Goal: Task Accomplishment & Management: Use online tool/utility

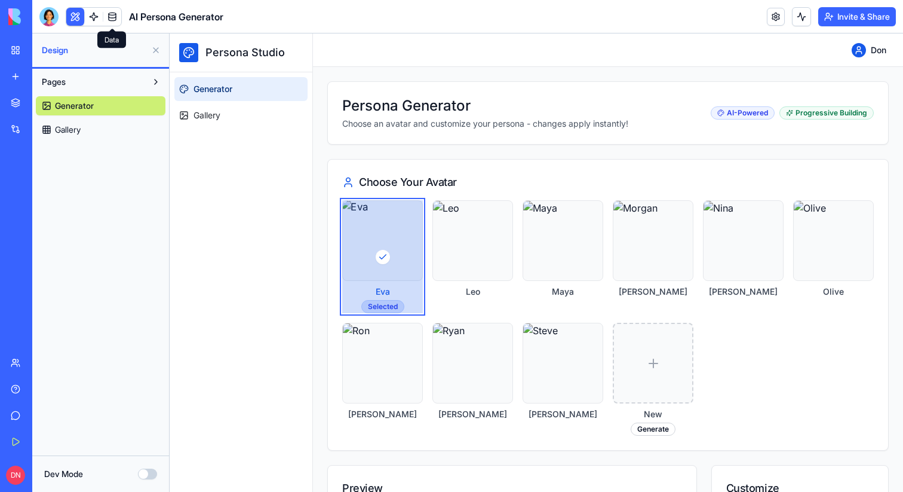
click at [109, 17] on link at bounding box center [112, 17] width 18 height 18
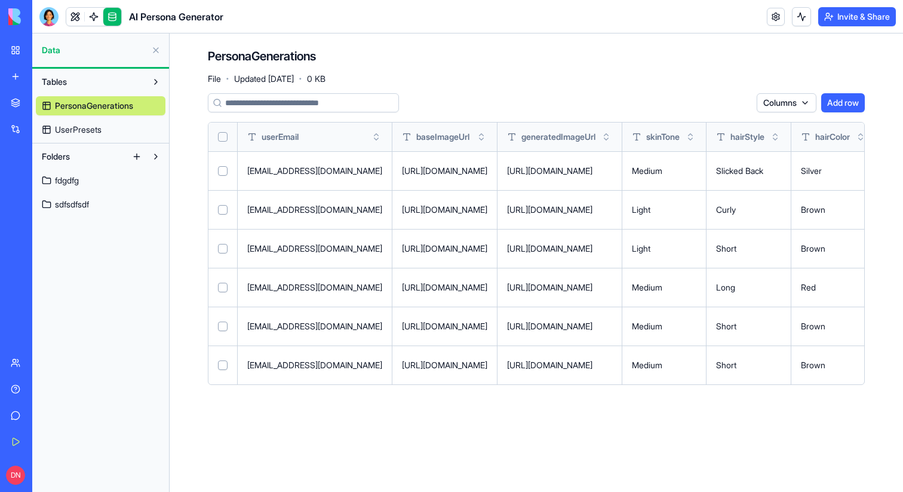
click at [152, 45] on button at bounding box center [155, 50] width 19 height 19
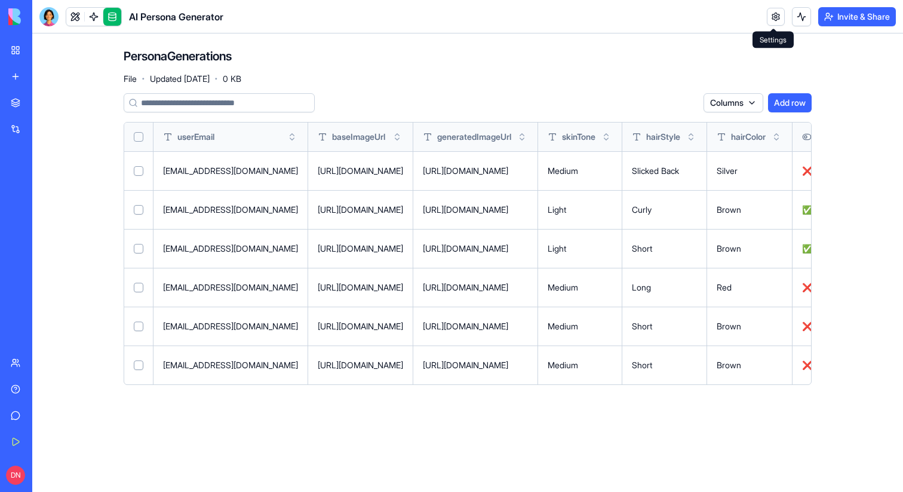
click at [779, 15] on link at bounding box center [776, 17] width 18 height 18
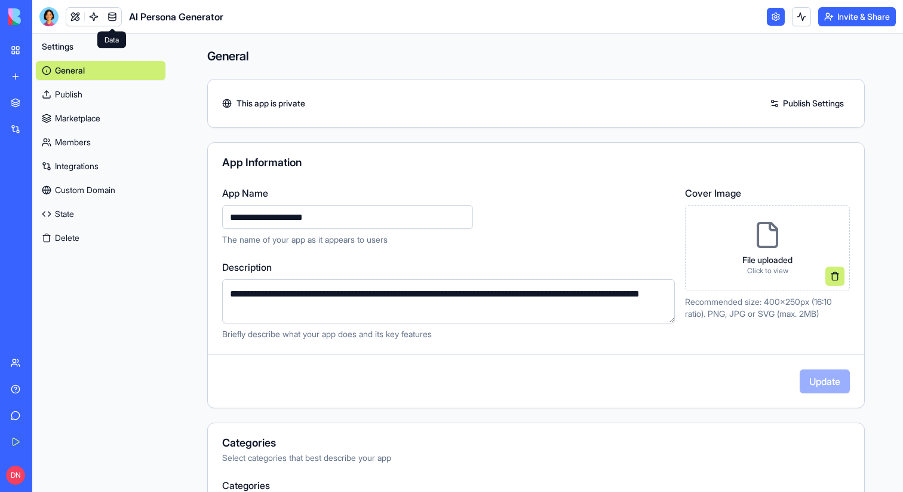
click at [110, 19] on link at bounding box center [112, 17] width 18 height 18
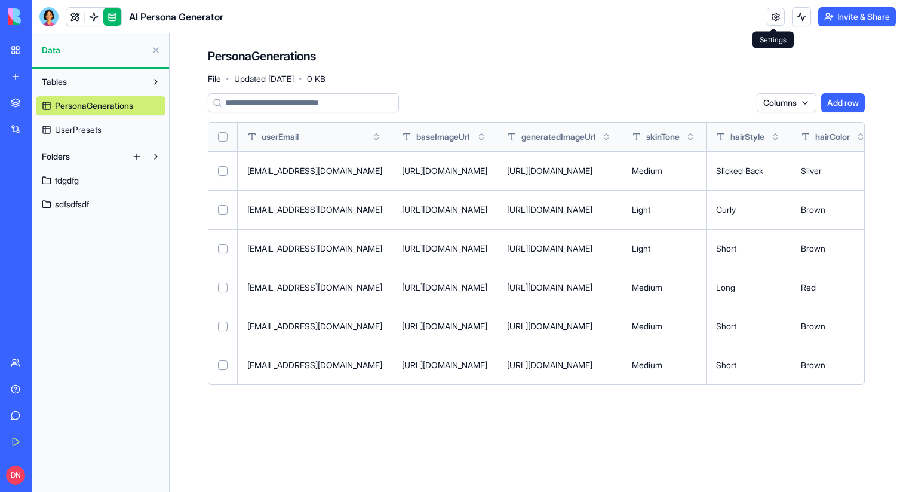
click at [769, 18] on link at bounding box center [776, 17] width 18 height 18
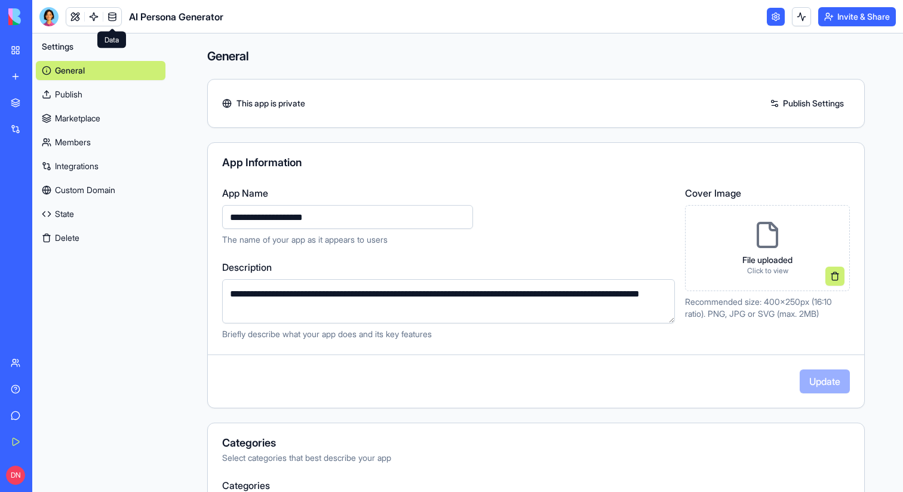
click at [116, 15] on link at bounding box center [112, 17] width 18 height 18
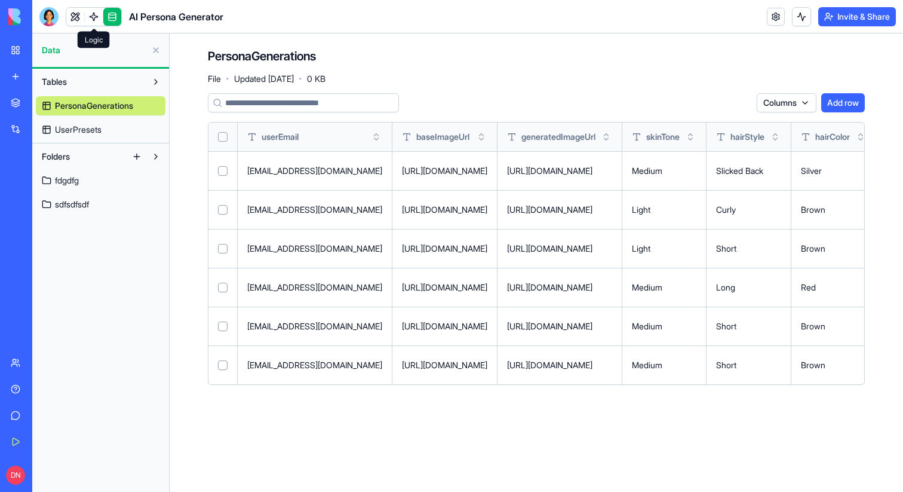
click at [94, 18] on link at bounding box center [94, 17] width 18 height 18
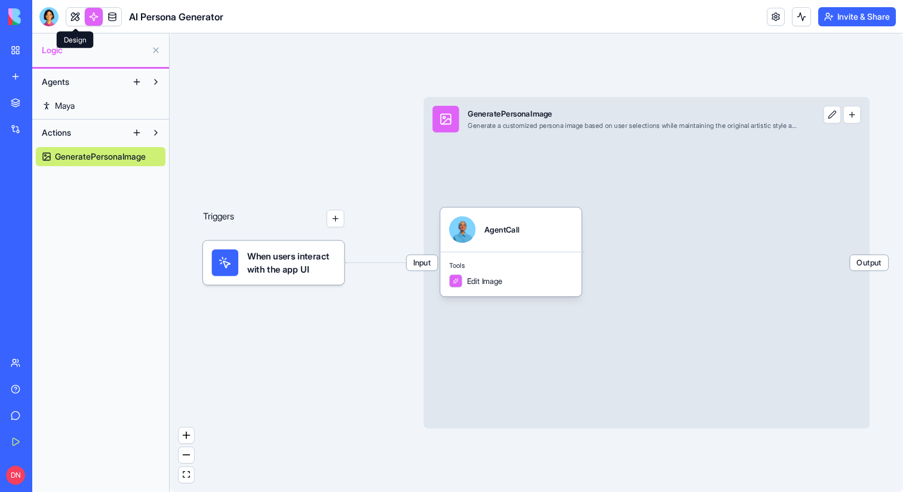
click at [80, 18] on link at bounding box center [75, 17] width 18 height 18
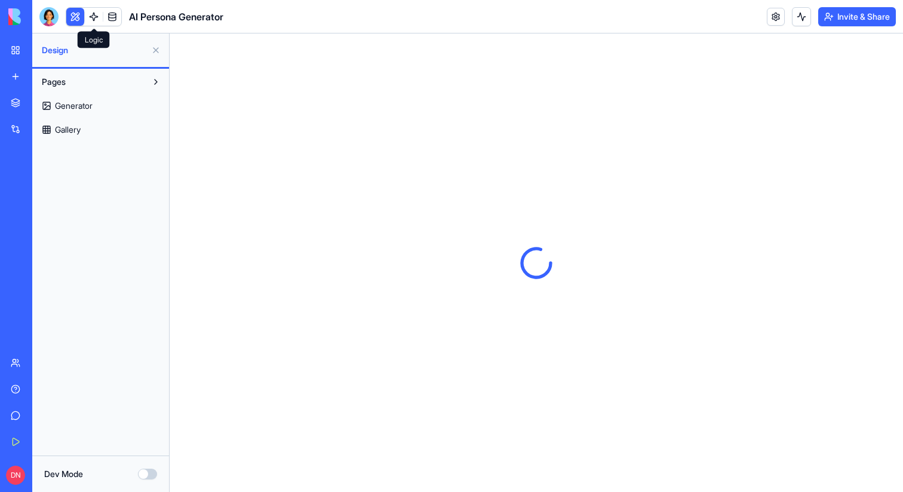
click at [90, 18] on link at bounding box center [94, 17] width 18 height 18
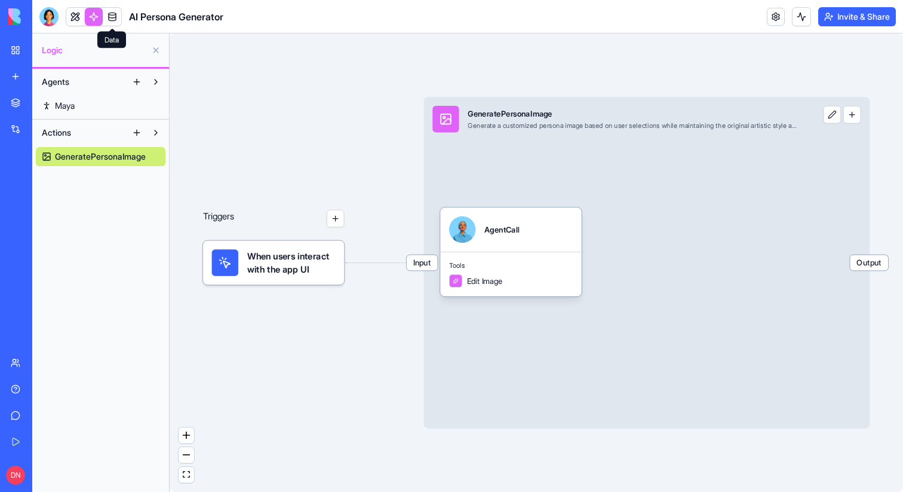
click at [118, 13] on link at bounding box center [112, 17] width 18 height 18
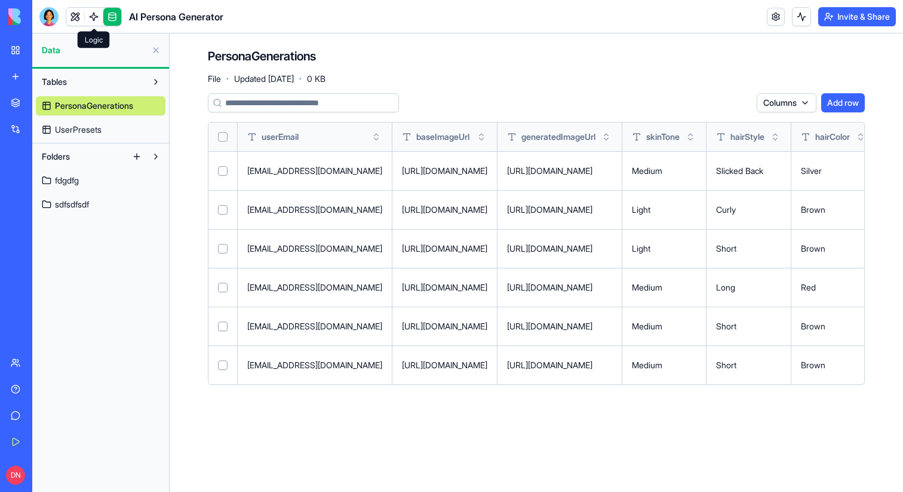
click at [87, 14] on link at bounding box center [94, 17] width 18 height 18
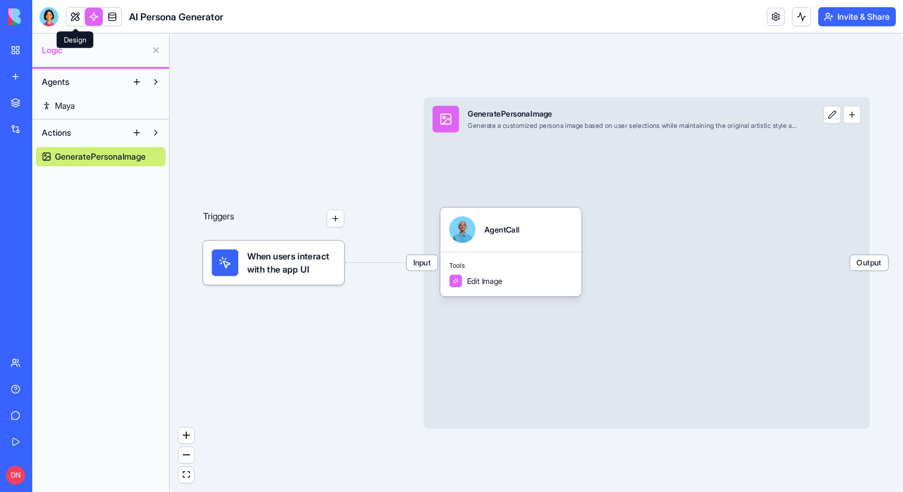
click at [74, 18] on link at bounding box center [75, 17] width 18 height 18
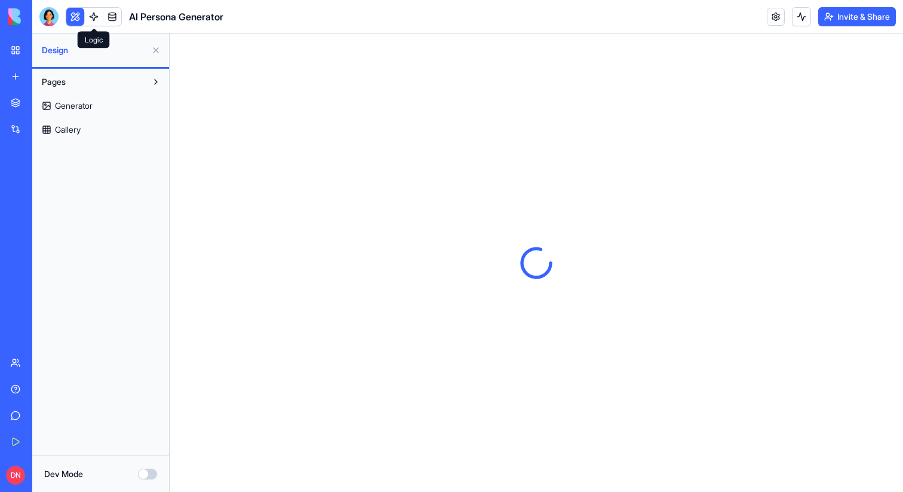
click at [90, 18] on link at bounding box center [94, 17] width 18 height 18
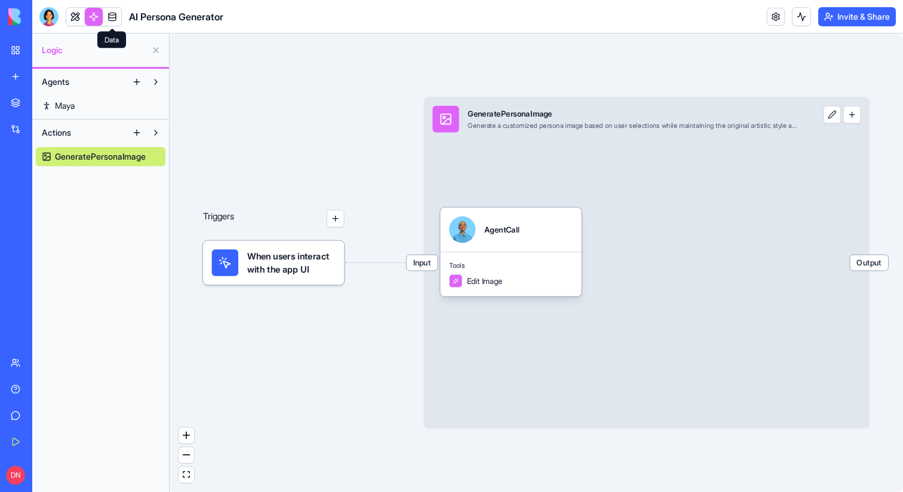
click at [108, 17] on link at bounding box center [112, 17] width 18 height 18
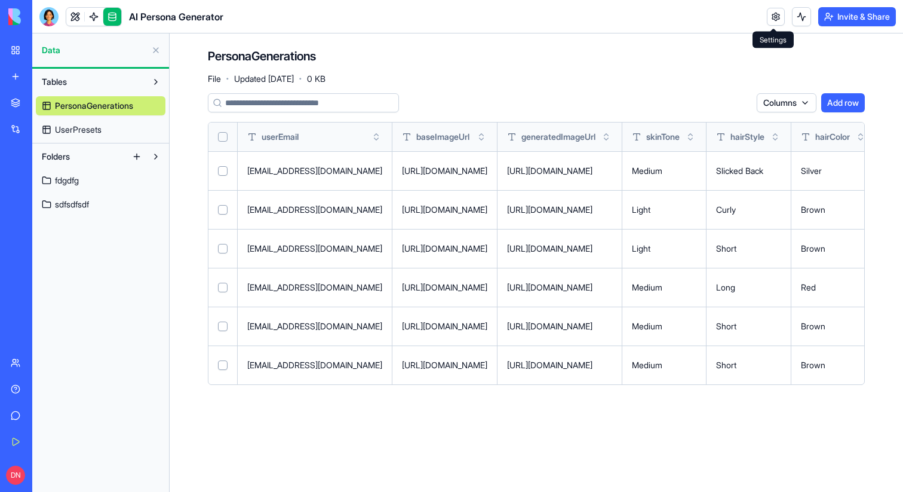
click at [771, 18] on link at bounding box center [776, 17] width 18 height 18
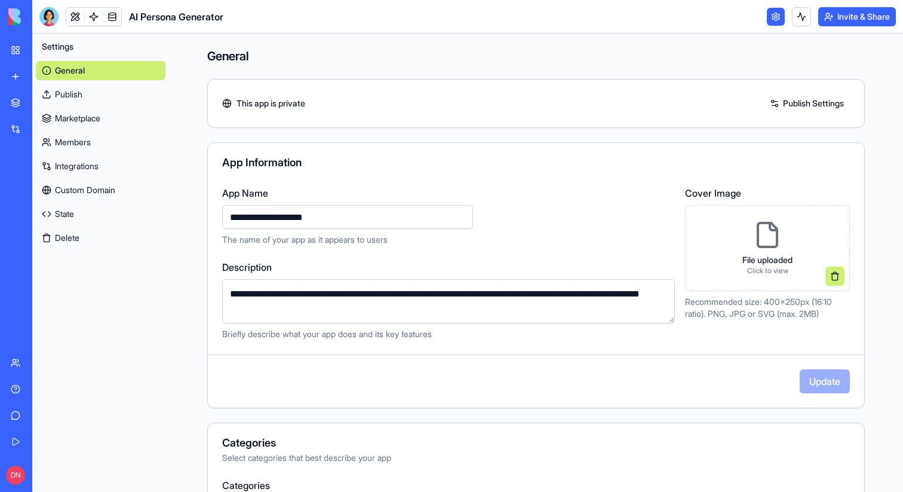
click at [771, 18] on link at bounding box center [776, 17] width 18 height 18
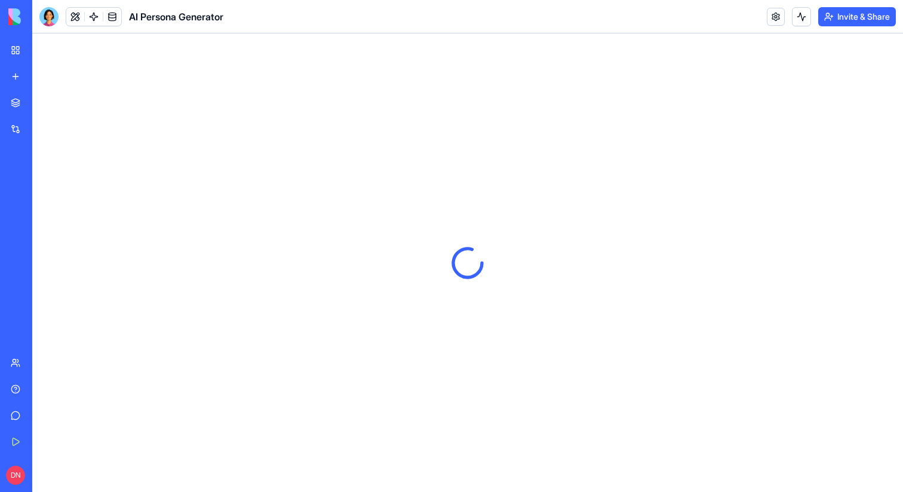
click at [771, 18] on link at bounding box center [776, 17] width 18 height 18
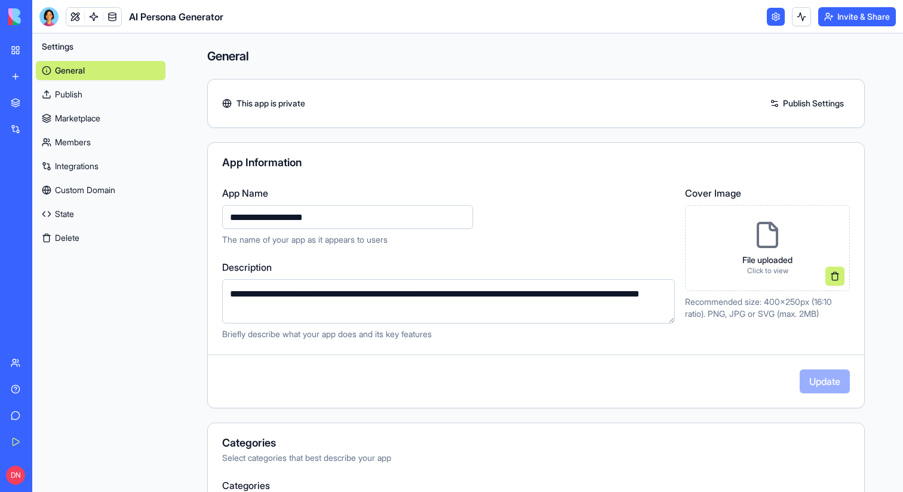
click at [771, 18] on link at bounding box center [776, 17] width 18 height 18
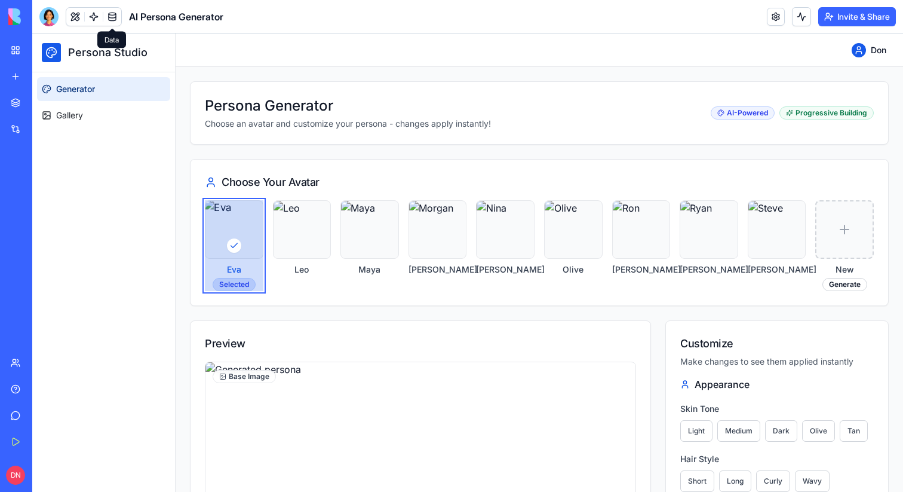
click at [114, 19] on link at bounding box center [112, 17] width 18 height 18
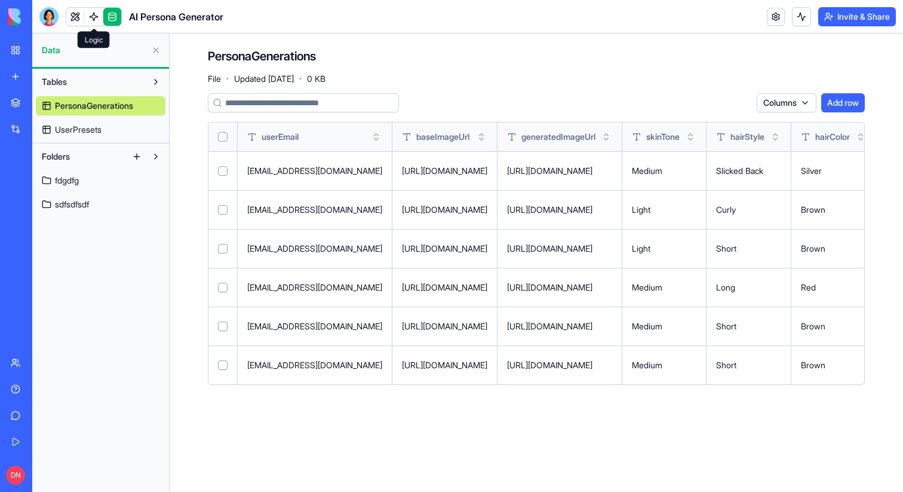
click at [90, 19] on link at bounding box center [94, 17] width 18 height 18
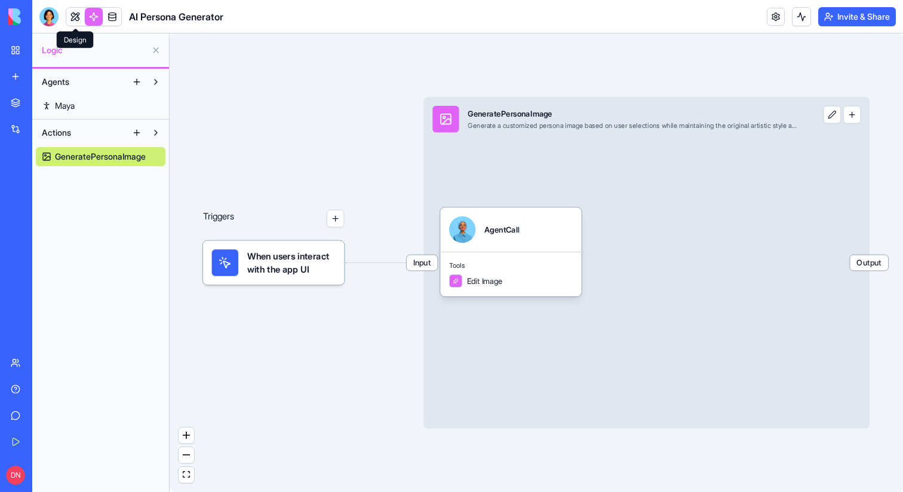
click at [81, 19] on link at bounding box center [75, 17] width 18 height 18
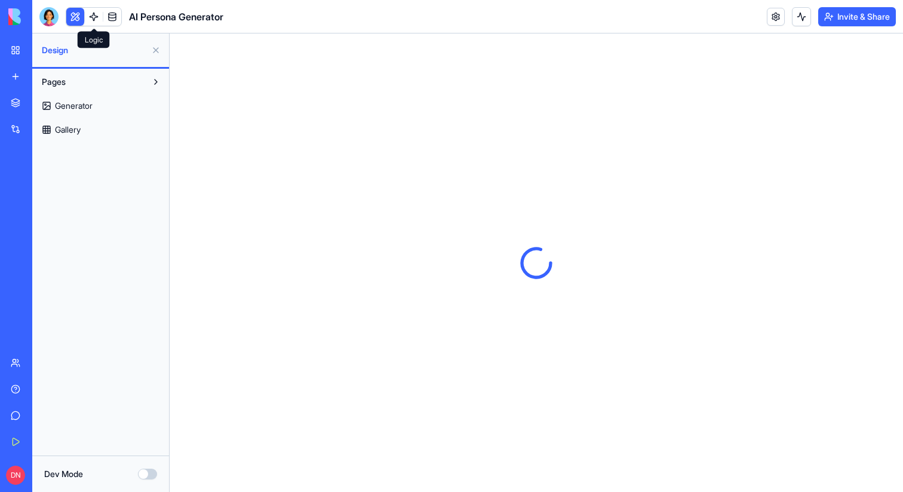
click at [97, 20] on link at bounding box center [94, 17] width 18 height 18
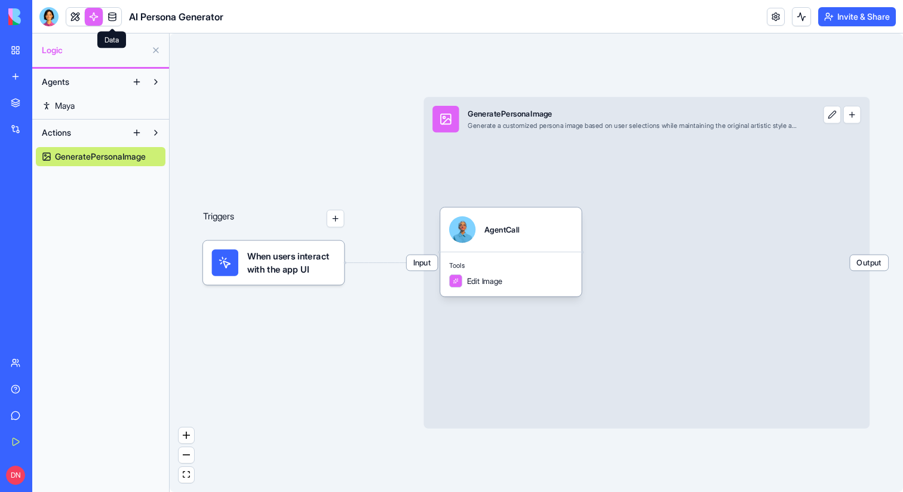
click at [106, 20] on link at bounding box center [112, 17] width 18 height 18
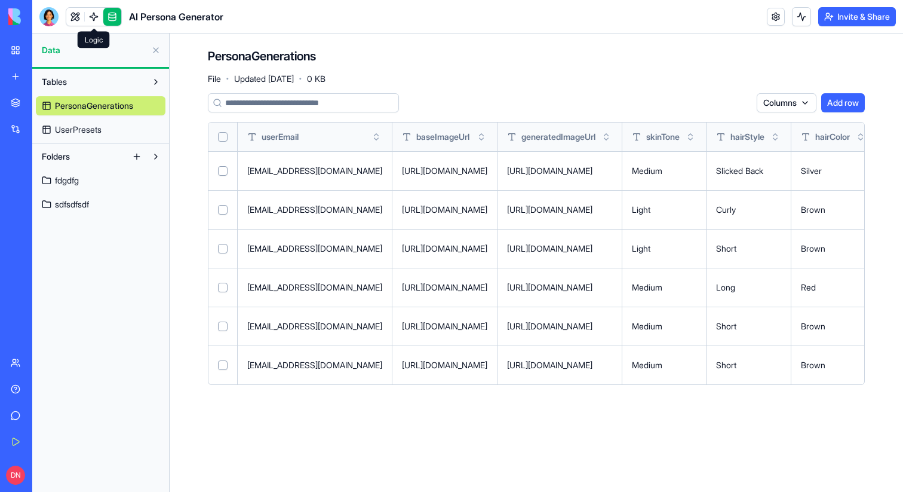
click at [90, 20] on link at bounding box center [94, 17] width 18 height 18
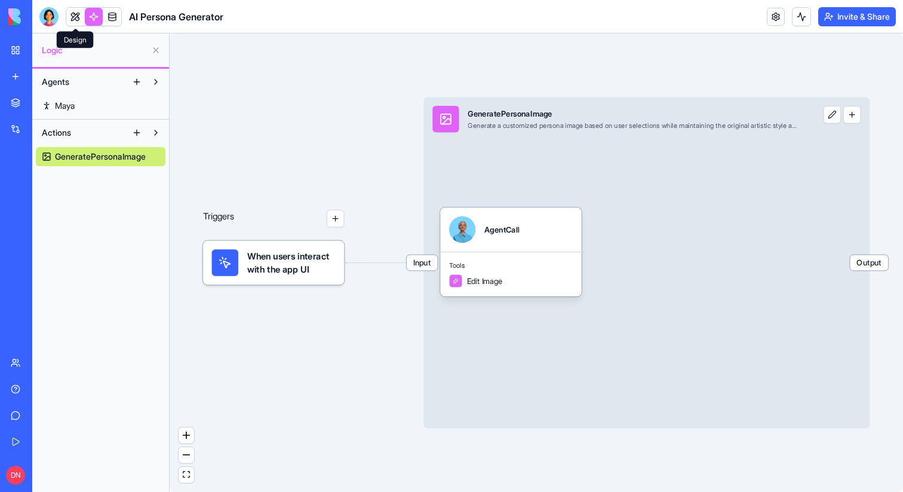
click at [69, 21] on link at bounding box center [75, 17] width 18 height 18
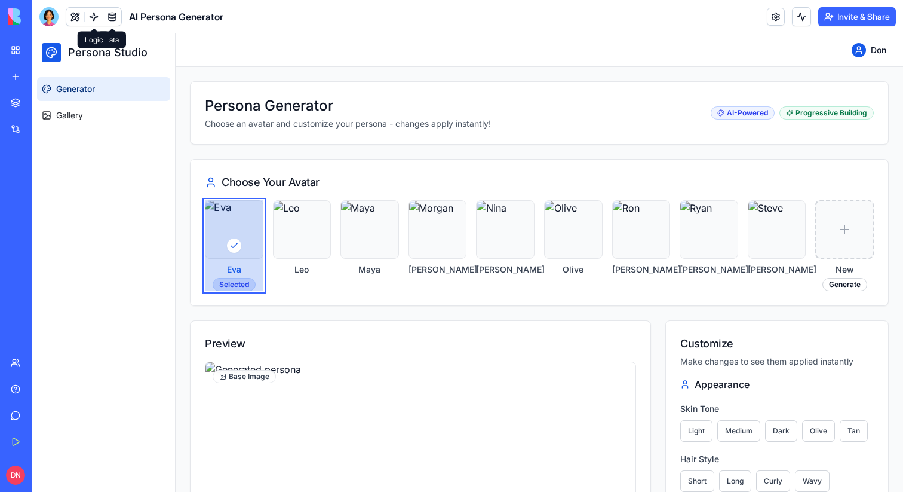
click at [91, 13] on link at bounding box center [94, 17] width 18 height 18
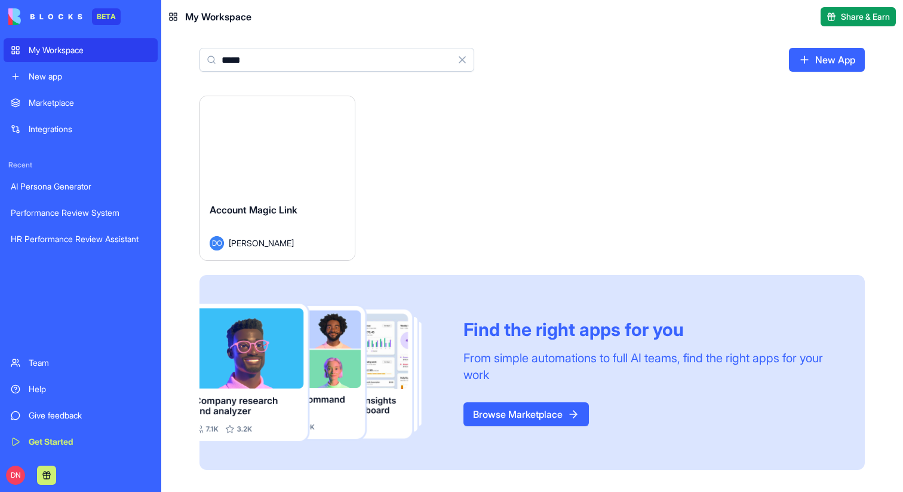
type input "*****"
click at [279, 138] on button "Launch" at bounding box center [277, 145] width 90 height 24
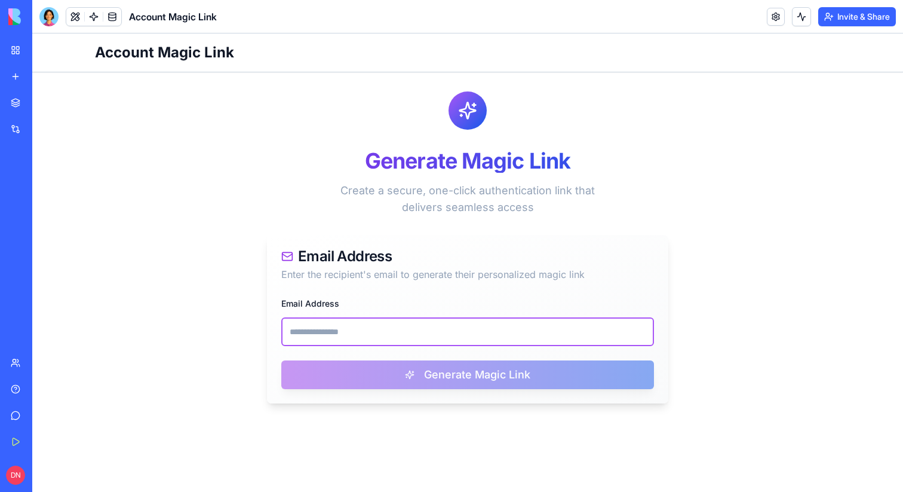
click at [498, 335] on input "Email Address" at bounding box center [467, 331] width 373 height 29
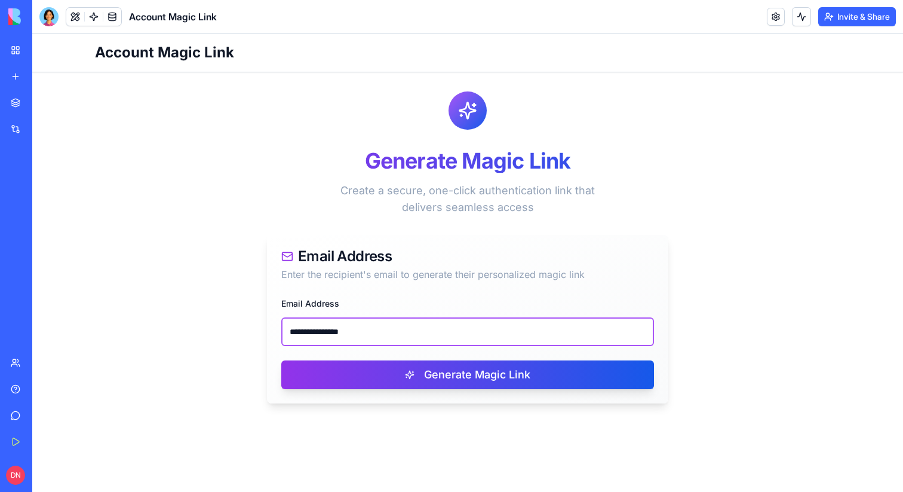
type input "**********"
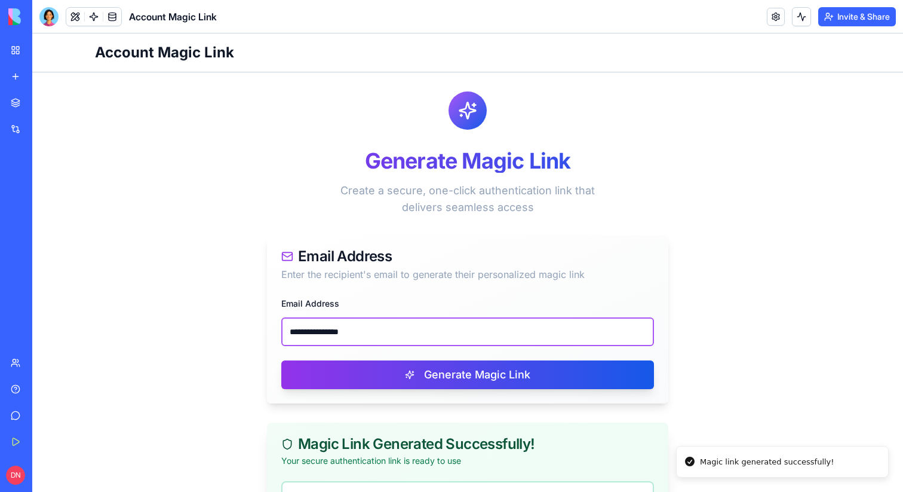
scroll to position [163, 0]
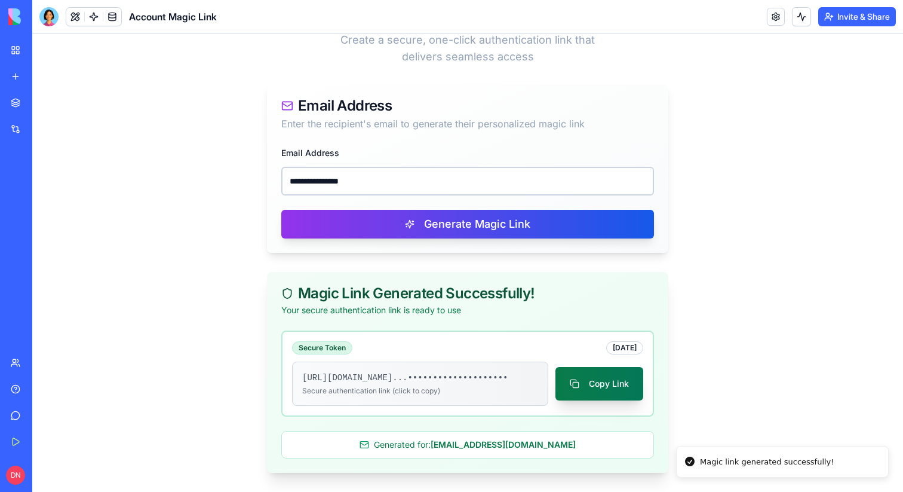
click at [581, 383] on button "Copy Link" at bounding box center [600, 383] width 88 height 33
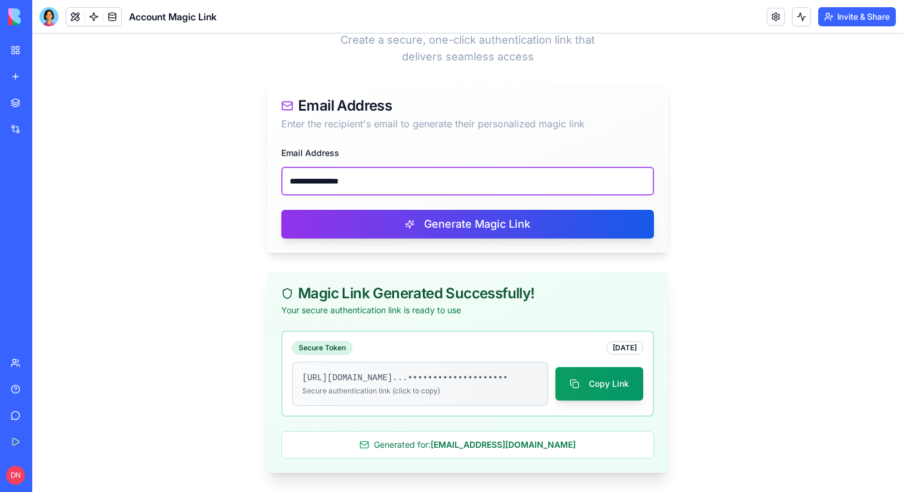
click at [373, 171] on input "**********" at bounding box center [467, 181] width 373 height 29
paste input "**"
click at [292, 170] on input "**********" at bounding box center [467, 181] width 373 height 29
click at [289, 170] on input "**********" at bounding box center [467, 181] width 373 height 29
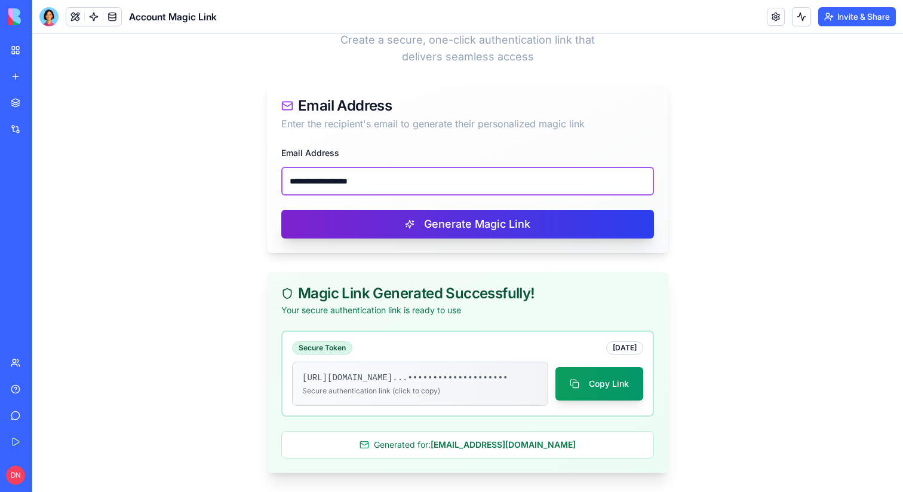
type input "**********"
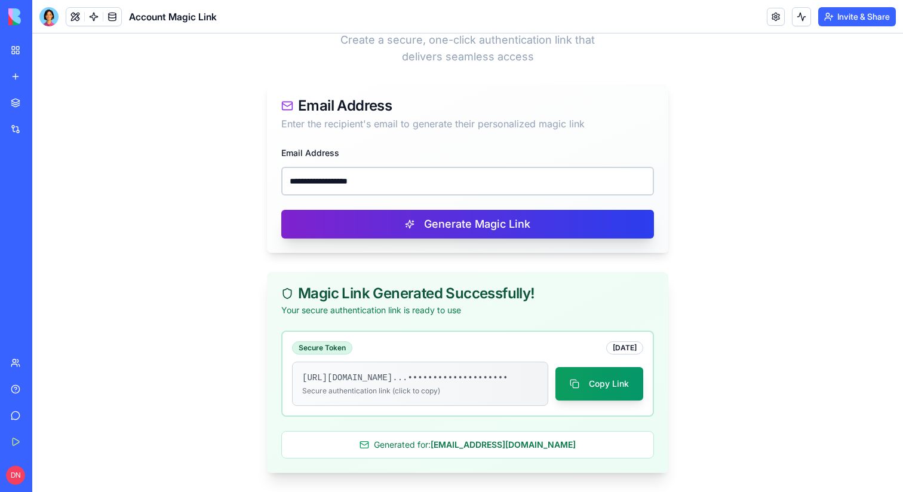
click at [370, 212] on button "Generate Magic Link" at bounding box center [467, 224] width 373 height 29
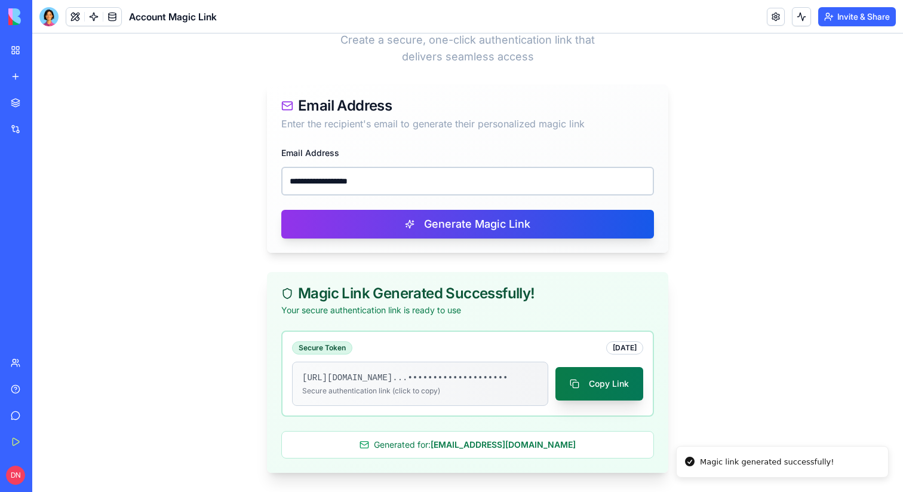
click at [592, 373] on button "Copy Link" at bounding box center [600, 383] width 88 height 33
